Goal: Navigation & Orientation: Find specific page/section

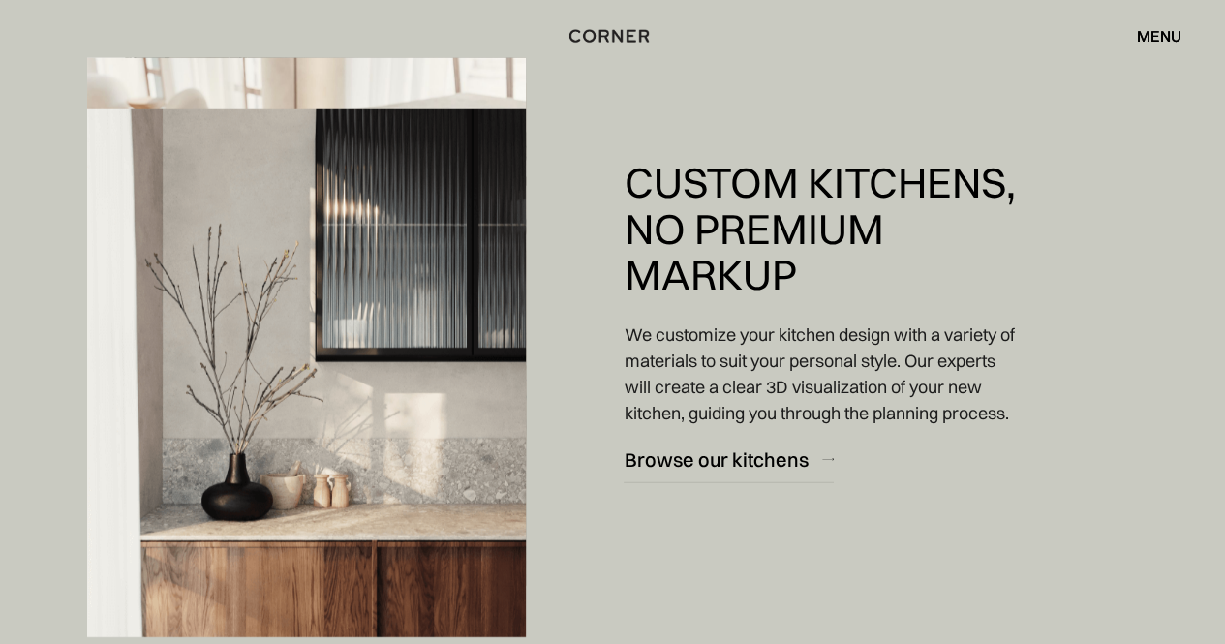
scroll to position [2807, 0]
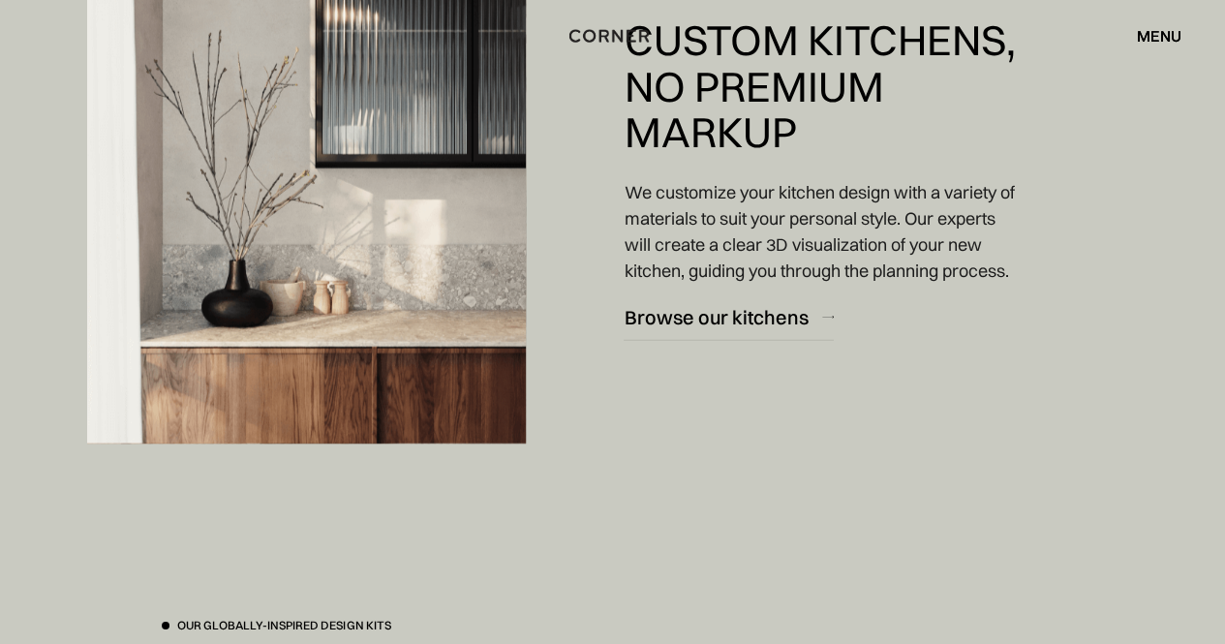
click at [372, 359] on img at bounding box center [306, 180] width 439 height 528
click at [721, 330] on div "Browse our kitchens" at bounding box center [715, 317] width 184 height 26
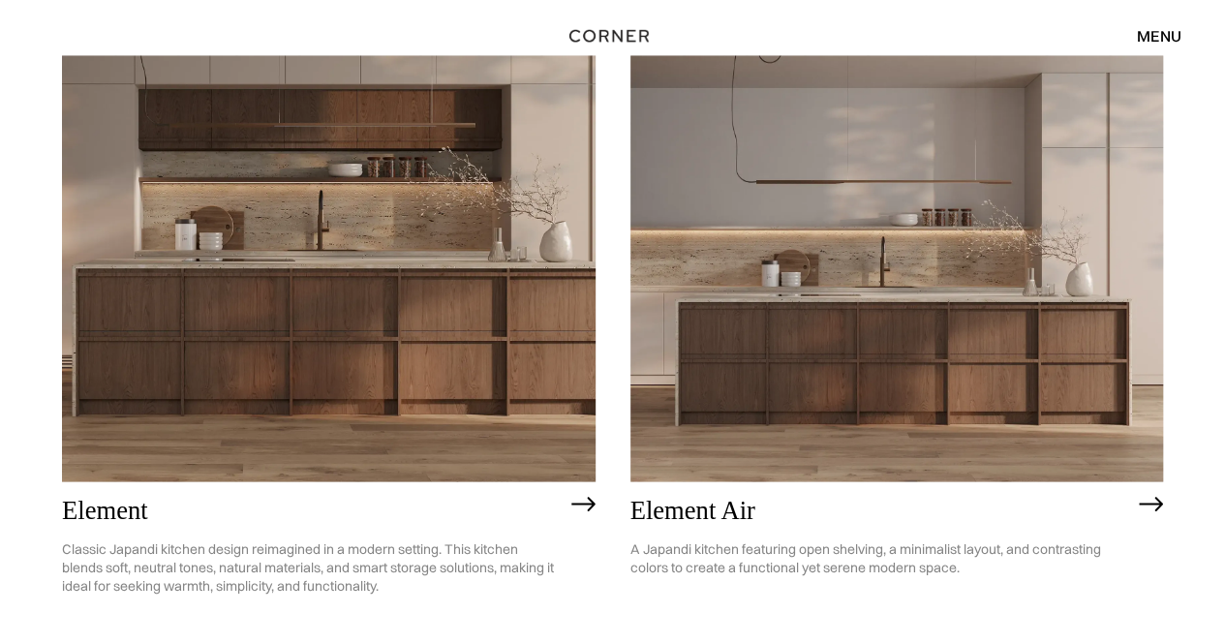
scroll to position [1646, 0]
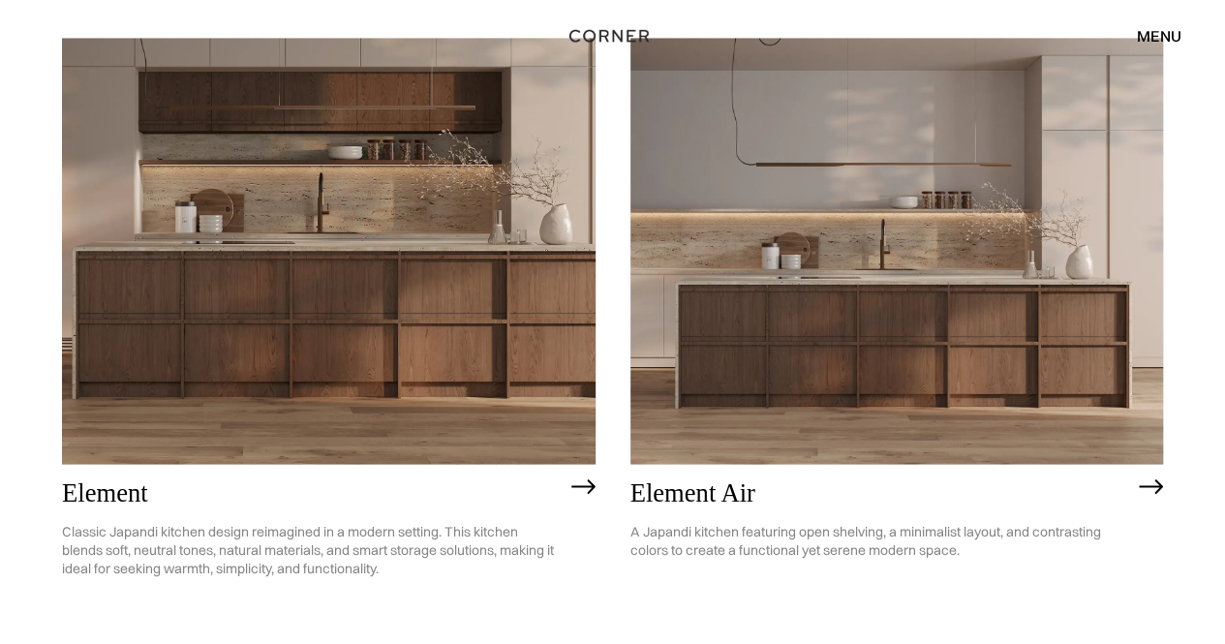
click at [486, 218] on img at bounding box center [328, 251] width 533 height 426
